Goal: Information Seeking & Learning: Learn about a topic

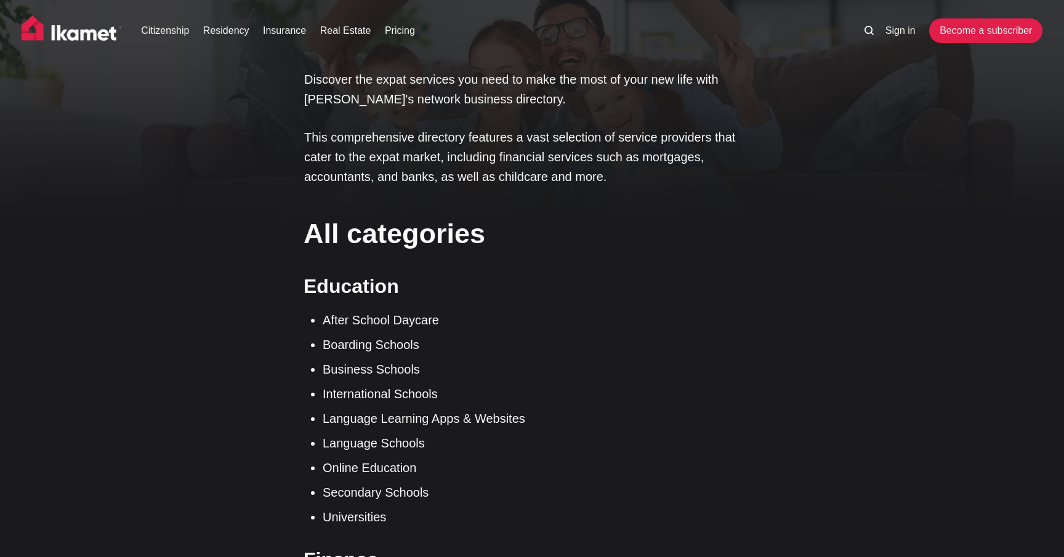
click at [80, 37] on img at bounding box center [72, 30] width 101 height 31
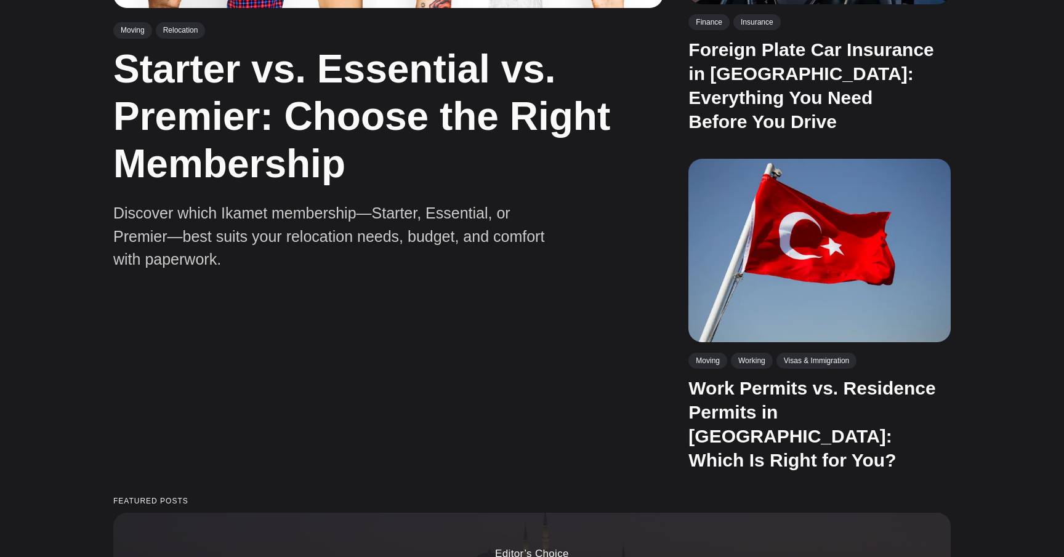
scroll to position [826, 0]
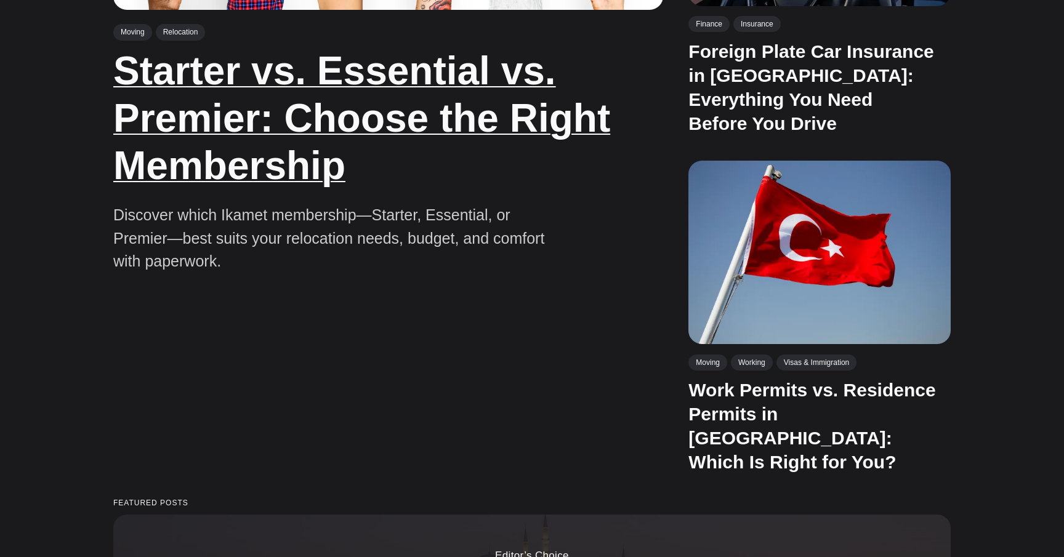
click at [177, 151] on link "Starter vs. Essential vs. Premier: Choose the Right Membership" at bounding box center [361, 118] width 497 height 139
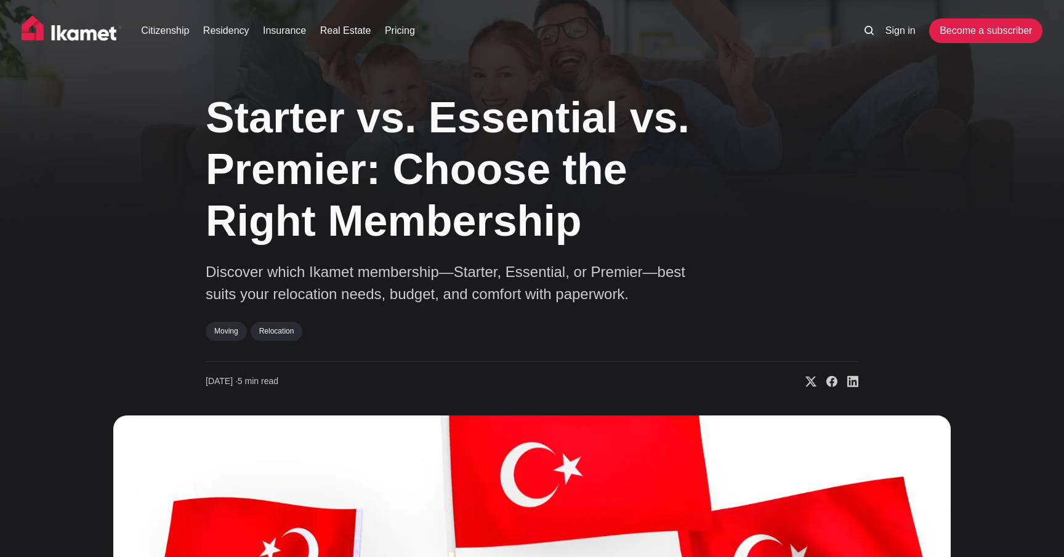
click at [81, 26] on img at bounding box center [72, 30] width 101 height 31
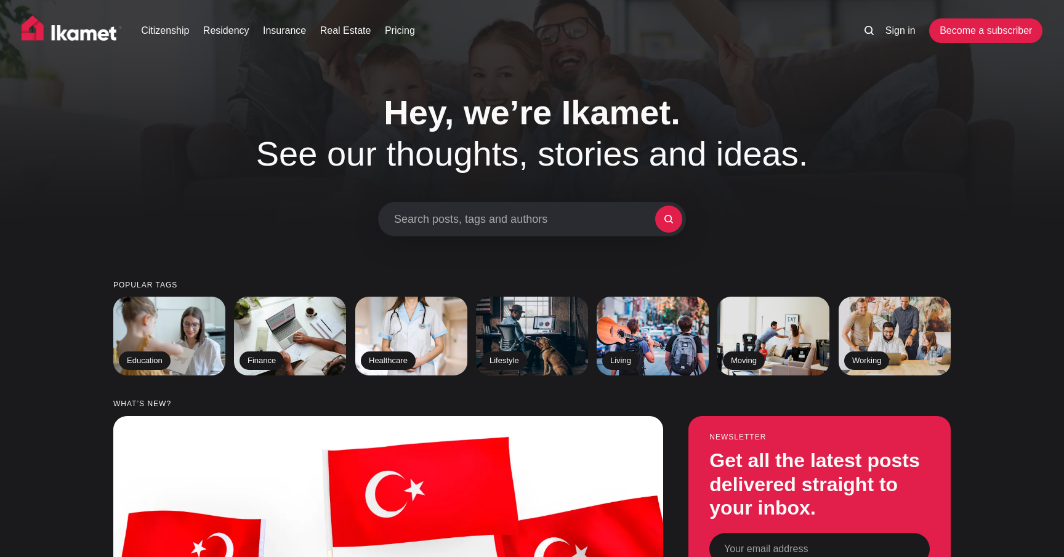
drag, startPoint x: 311, startPoint y: 19, endPoint x: 301, endPoint y: -19, distance: 39.4
